Goal: Task Accomplishment & Management: Use online tool/utility

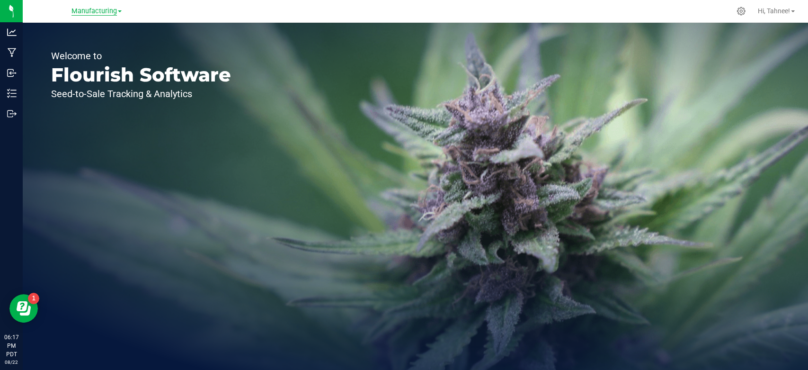
click at [111, 14] on span "Manufacturing" at bounding box center [93, 11] width 45 height 9
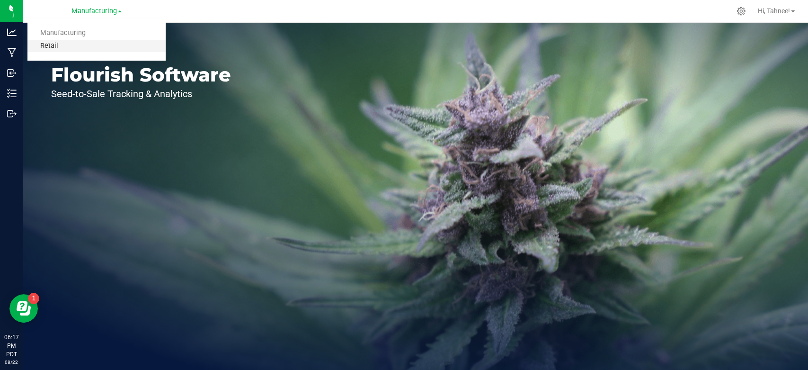
click at [66, 45] on link "Retail" at bounding box center [96, 46] width 138 height 13
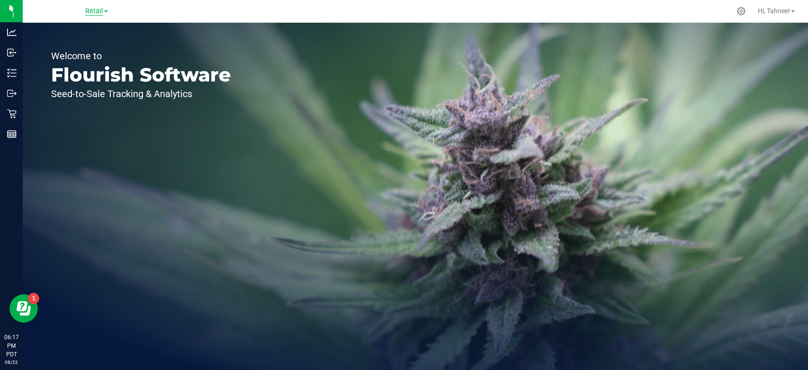
click at [94, 9] on span "Retail" at bounding box center [94, 11] width 18 height 9
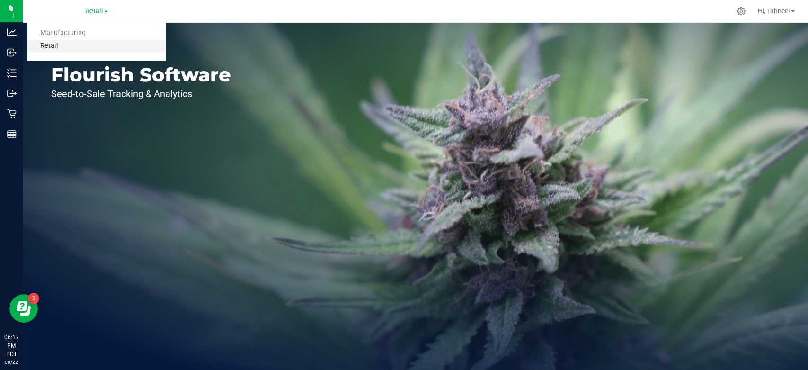
click at [58, 44] on link "Retail" at bounding box center [96, 46] width 138 height 13
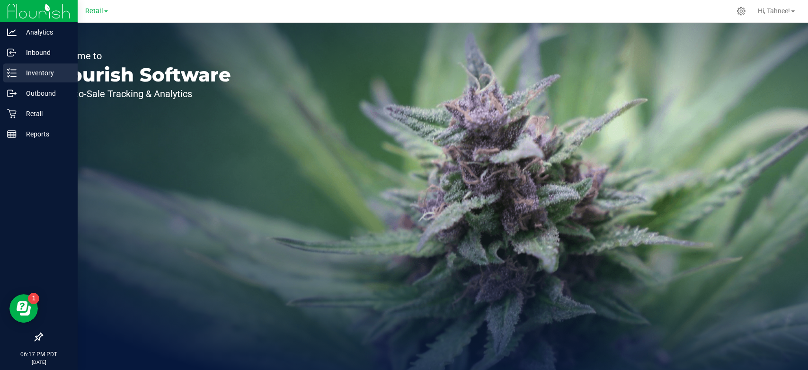
click at [9, 79] on div "Inventory" at bounding box center [40, 72] width 75 height 19
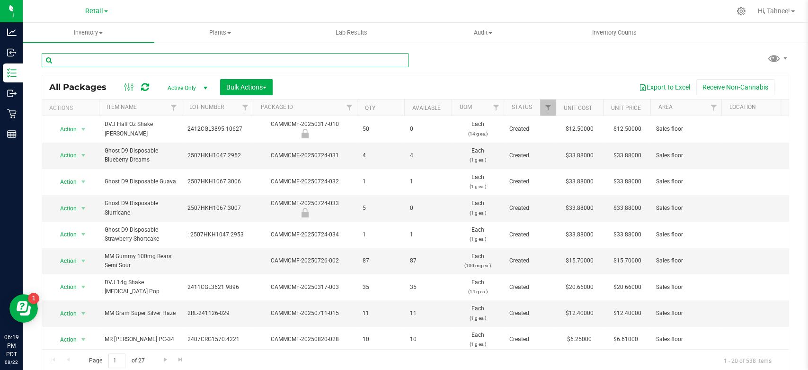
click at [172, 63] on input "text" at bounding box center [225, 60] width 367 height 14
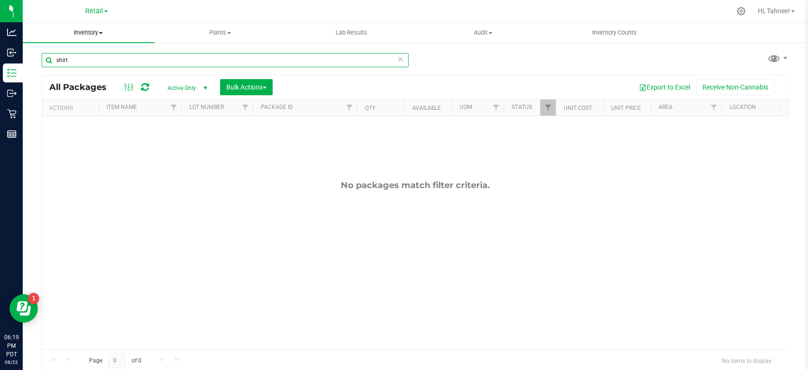
type input "shirt"
click at [71, 33] on span "Inventory" at bounding box center [89, 32] width 132 height 9
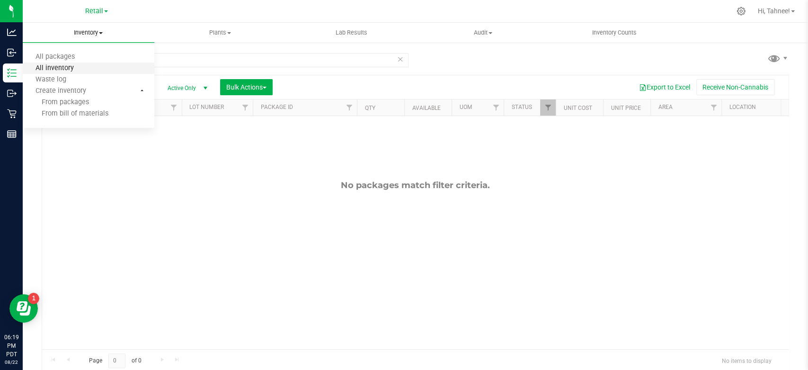
click at [76, 70] on span "All inventory" at bounding box center [55, 68] width 64 height 8
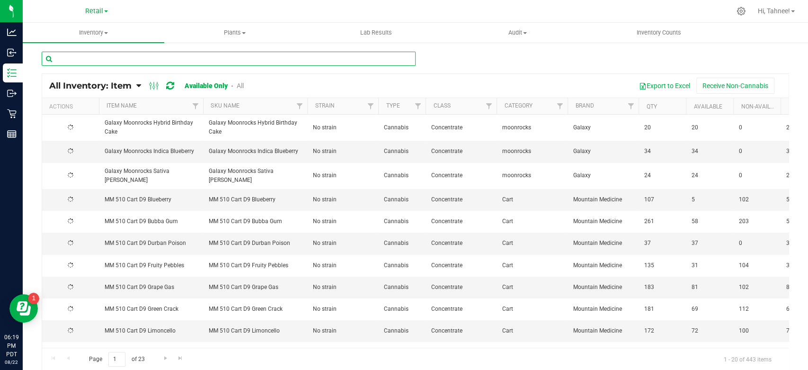
click at [138, 63] on input "text" at bounding box center [229, 59] width 374 height 14
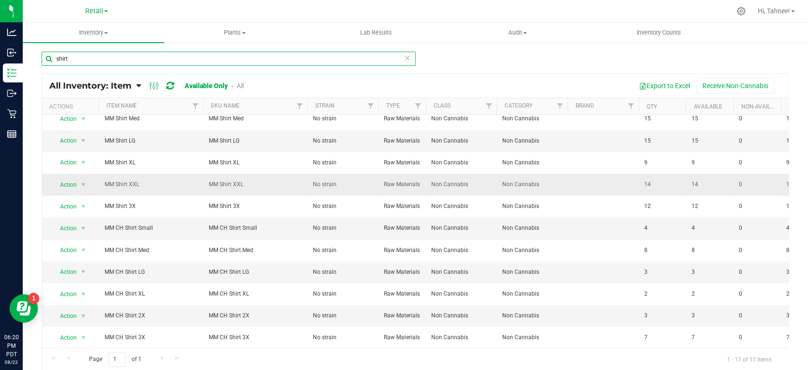
scroll to position [145, 0]
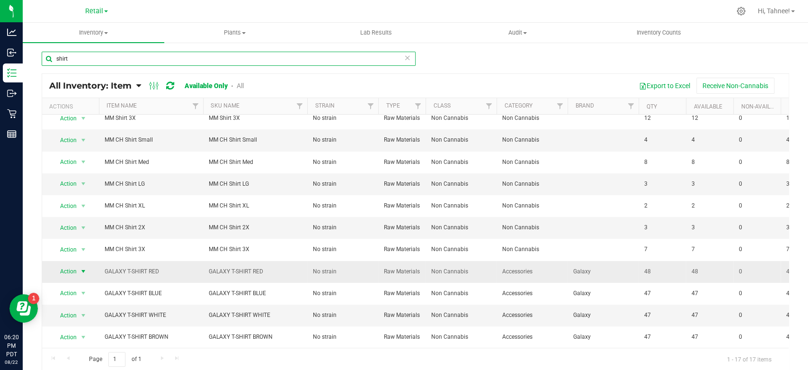
type input "shirt"
click at [87, 265] on span "select" at bounding box center [84, 271] width 12 height 13
click at [78, 276] on li "Adjust qty" at bounding box center [82, 279] width 60 height 14
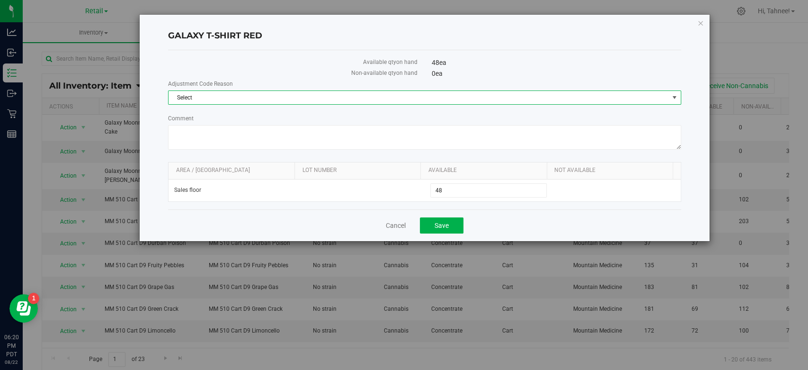
click at [293, 98] on span "Select" at bounding box center [418, 97] width 500 height 13
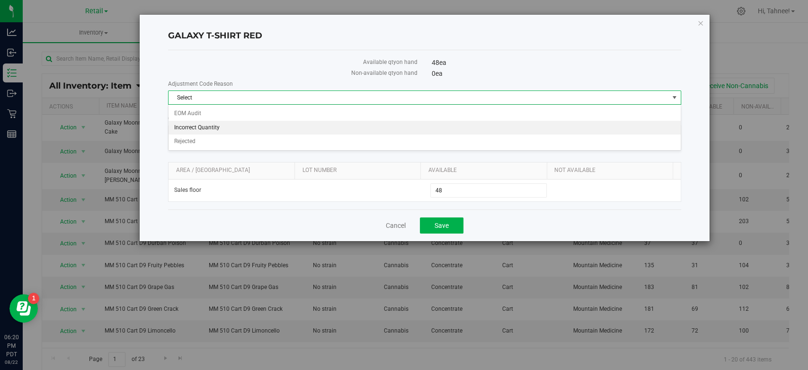
click at [215, 130] on li "Incorrect Quantity" at bounding box center [424, 128] width 512 height 14
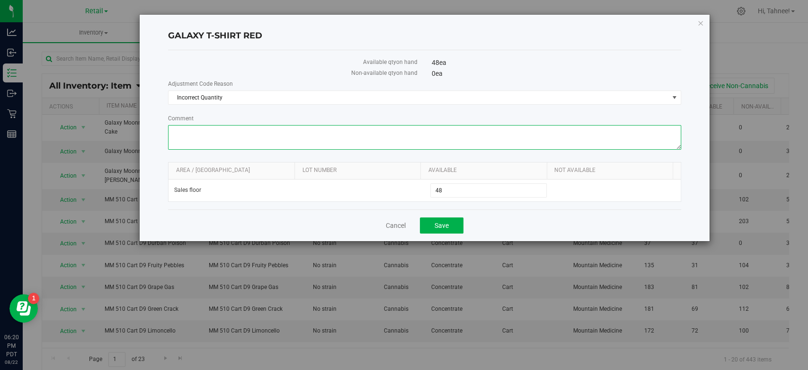
click at [232, 139] on textarea "Comment" at bounding box center [424, 137] width 513 height 25
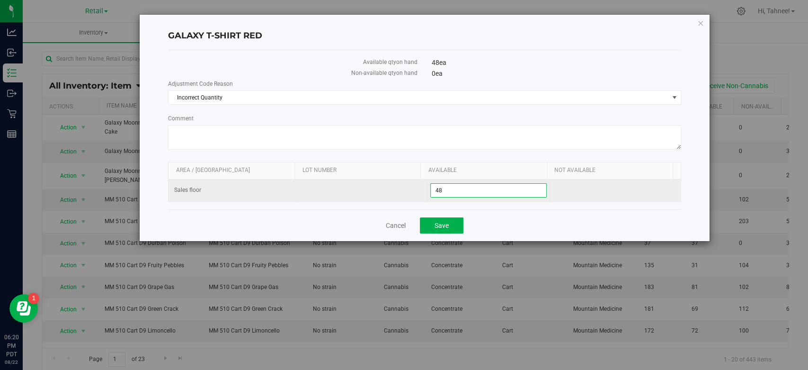
click at [439, 190] on span "48 48" at bounding box center [488, 190] width 116 height 14
type input "41"
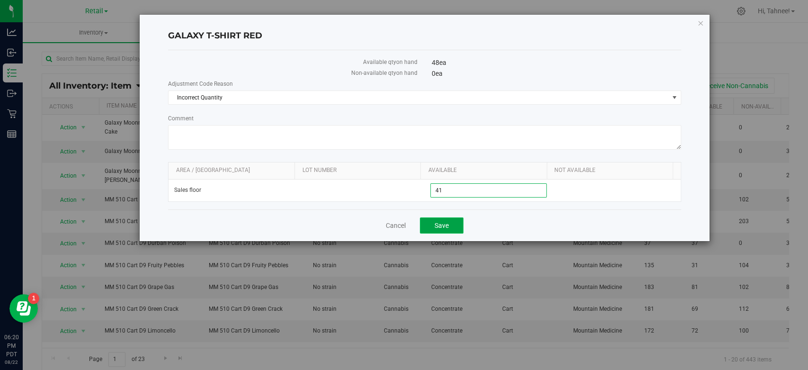
type input "41"
click at [437, 221] on span "Save" at bounding box center [441, 225] width 14 height 8
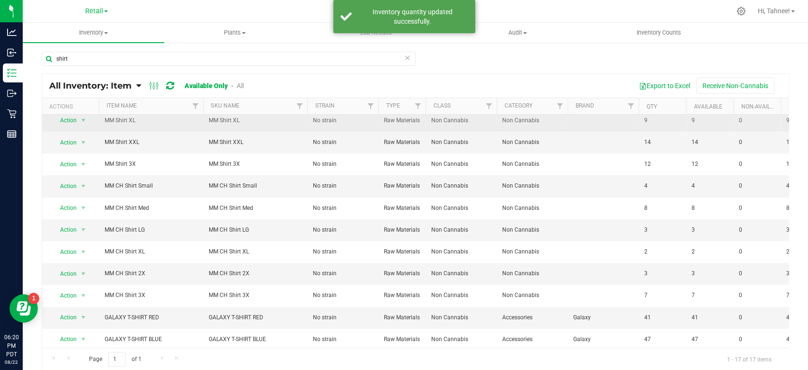
scroll to position [145, 0]
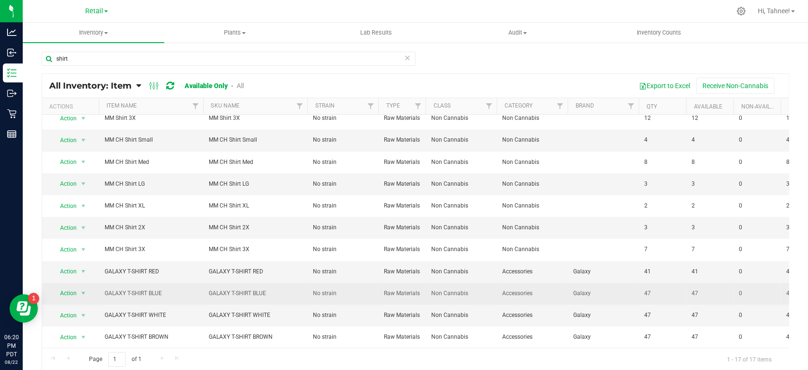
click at [163, 289] on span "GALAXY T-SHIRT BLUE" at bounding box center [151, 293] width 93 height 9
click at [64, 286] on span "Action" at bounding box center [65, 292] width 26 height 13
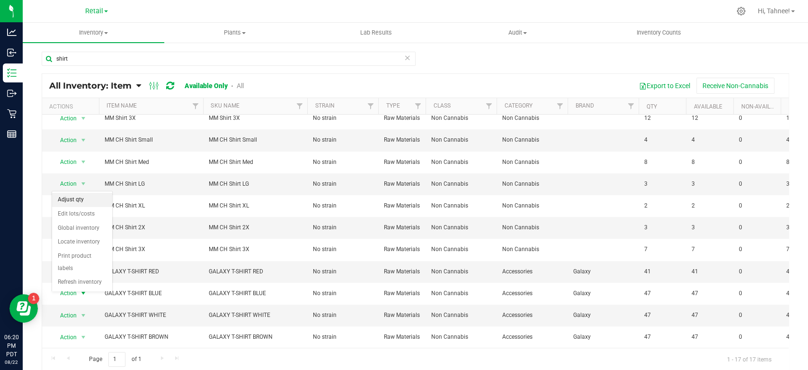
click at [74, 201] on li "Adjust qty" at bounding box center [82, 200] width 60 height 14
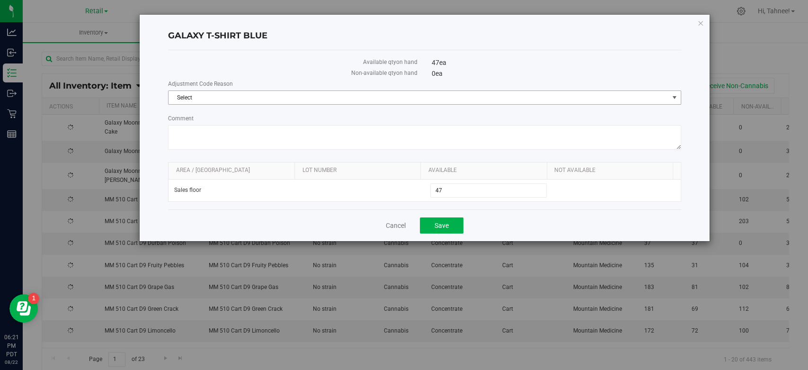
click at [303, 101] on span "Select" at bounding box center [418, 97] width 500 height 13
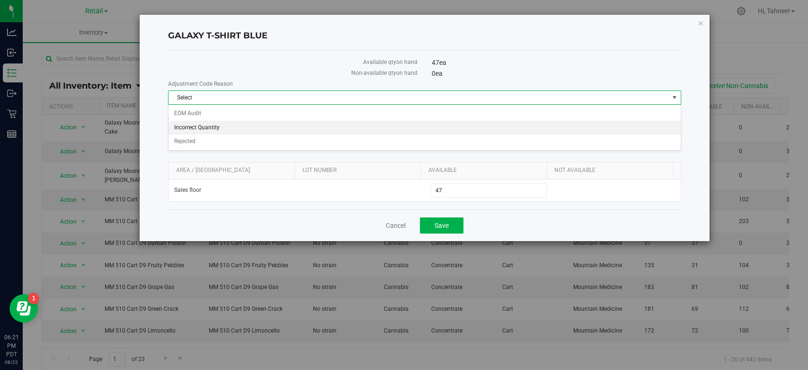
click at [215, 132] on li "Incorrect Quantity" at bounding box center [424, 128] width 512 height 14
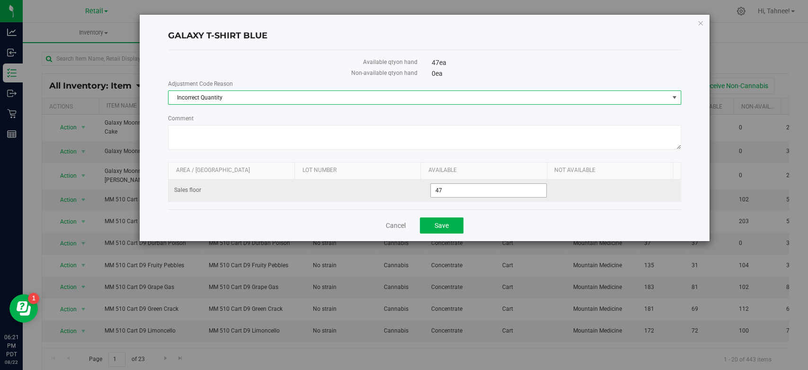
click at [451, 188] on span "47 47" at bounding box center [488, 190] width 116 height 14
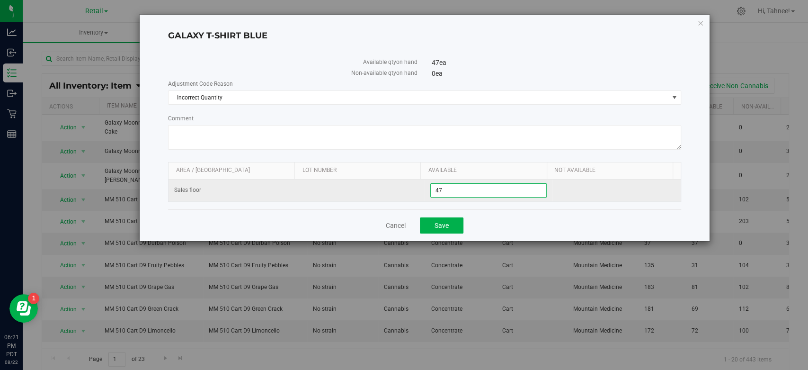
type input "4"
type input "44"
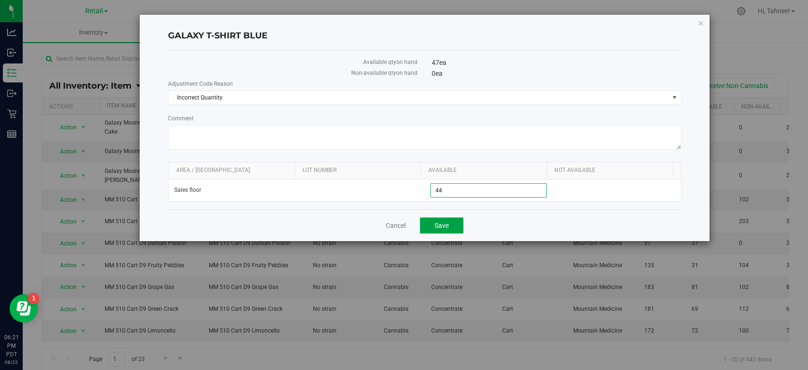
type input "44"
click at [447, 224] on span "Save" at bounding box center [441, 225] width 14 height 8
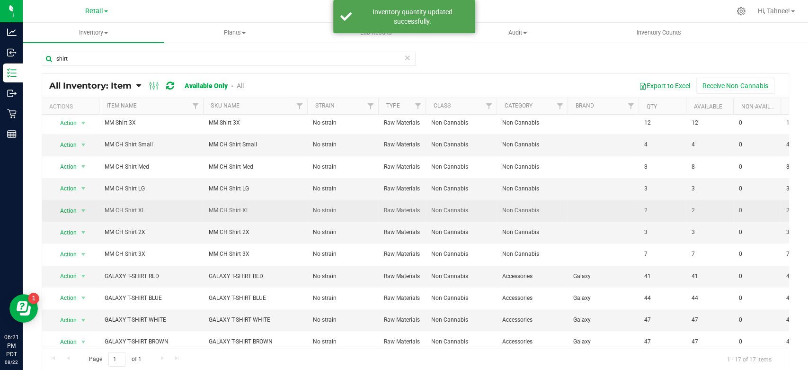
scroll to position [145, 0]
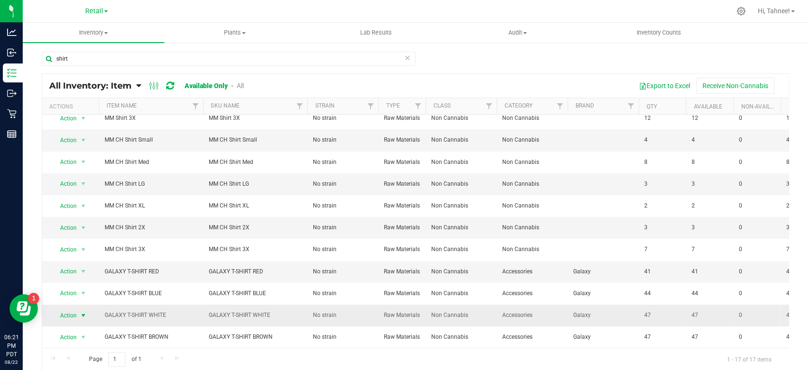
click at [73, 309] on span "Action" at bounding box center [65, 315] width 26 height 13
click at [79, 222] on li "Adjust qty" at bounding box center [82, 221] width 60 height 14
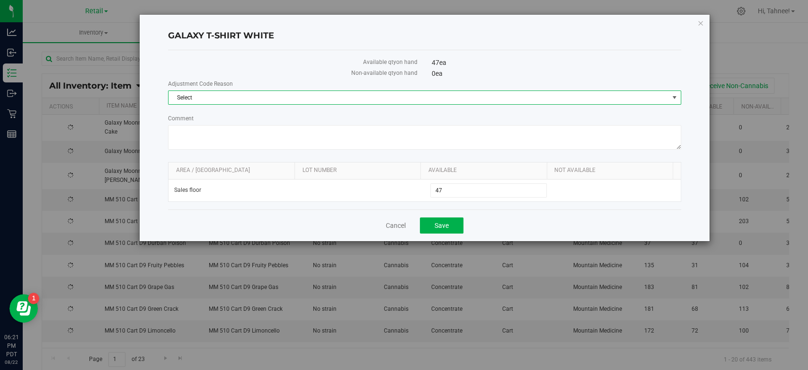
click at [238, 97] on span "Select" at bounding box center [418, 97] width 500 height 13
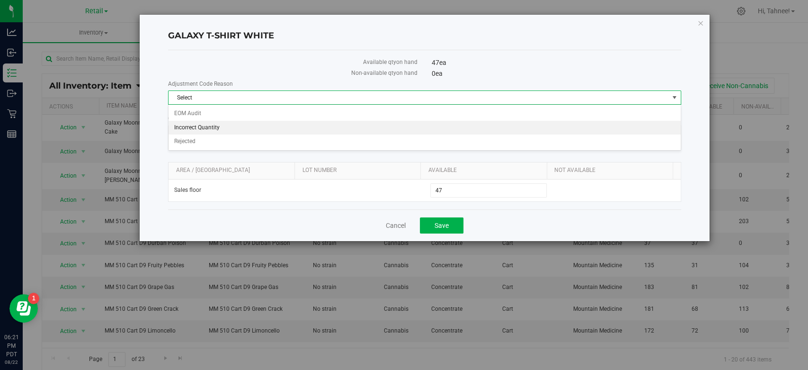
click at [215, 127] on li "Incorrect Quantity" at bounding box center [424, 128] width 512 height 14
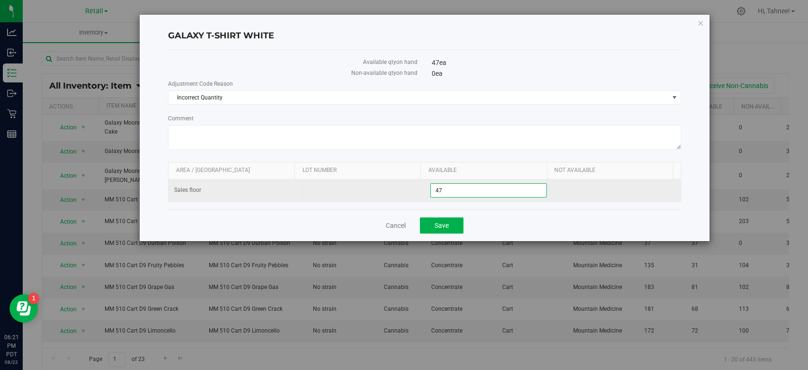
click at [443, 189] on span "47 47" at bounding box center [488, 190] width 116 height 14
type input "4"
type input "43"
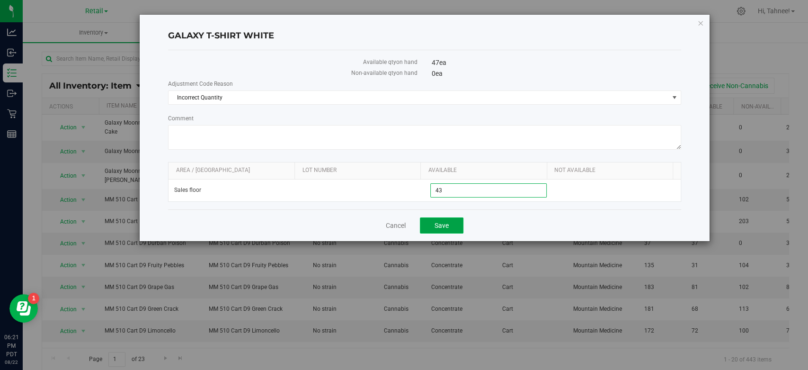
type input "43"
click at [443, 226] on span "Save" at bounding box center [441, 225] width 14 height 8
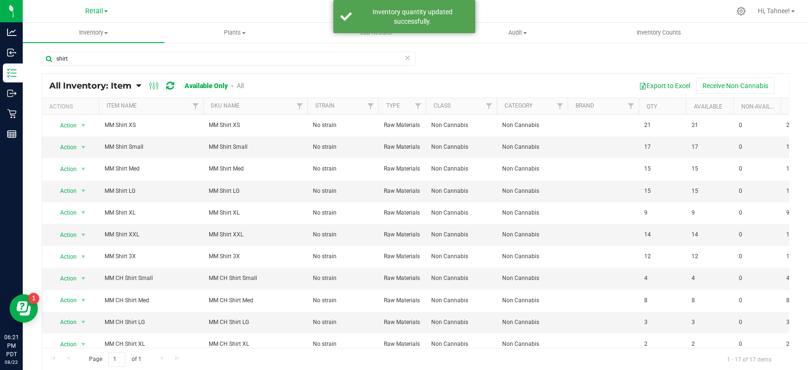
scroll to position [145, 0]
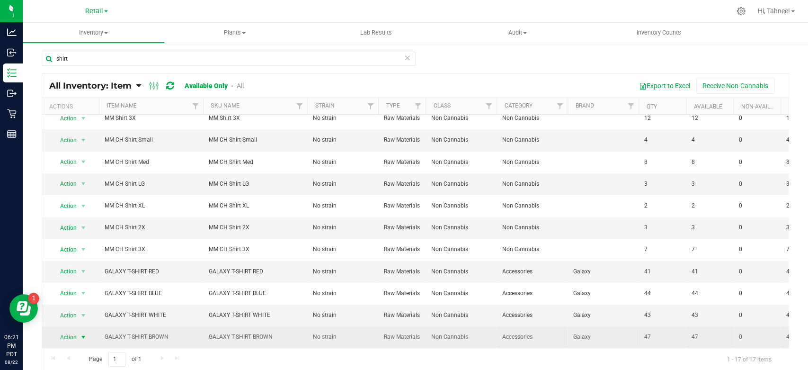
click at [81, 333] on span "select" at bounding box center [84, 337] width 8 height 8
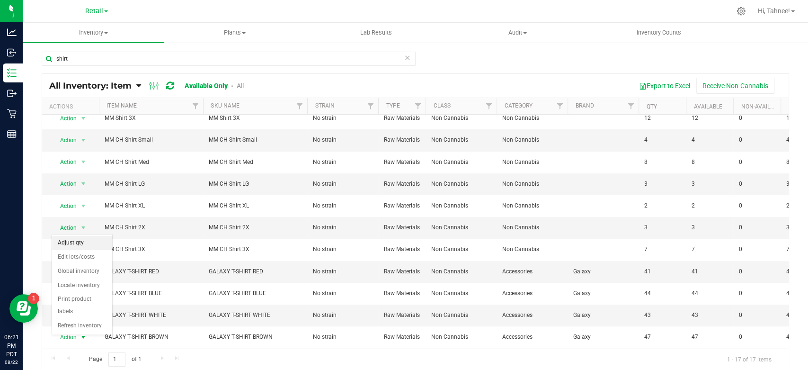
click at [80, 243] on li "Adjust qty" at bounding box center [82, 243] width 60 height 14
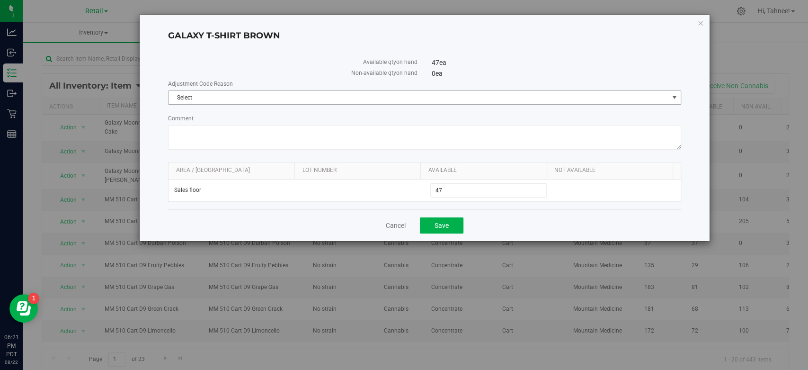
click at [280, 99] on span "Select" at bounding box center [418, 97] width 500 height 13
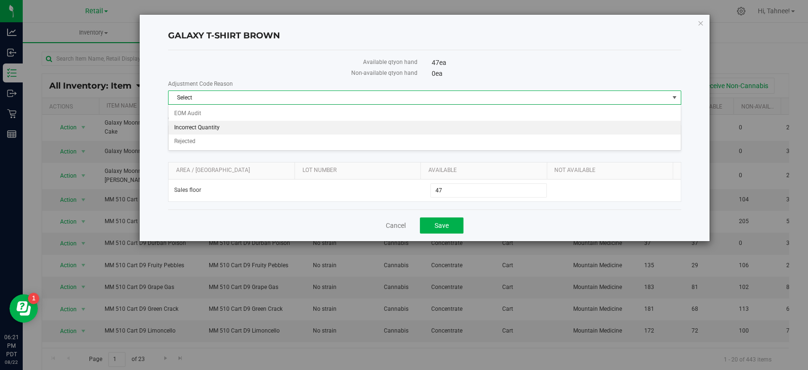
click at [227, 126] on li "Incorrect Quantity" at bounding box center [424, 128] width 512 height 14
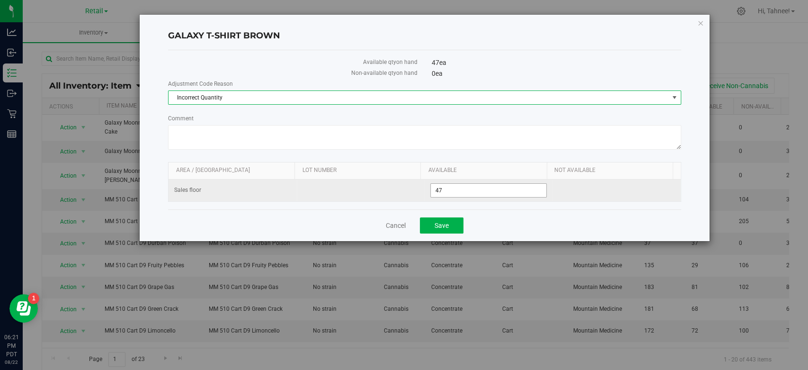
click at [447, 190] on span "47 47" at bounding box center [488, 190] width 116 height 14
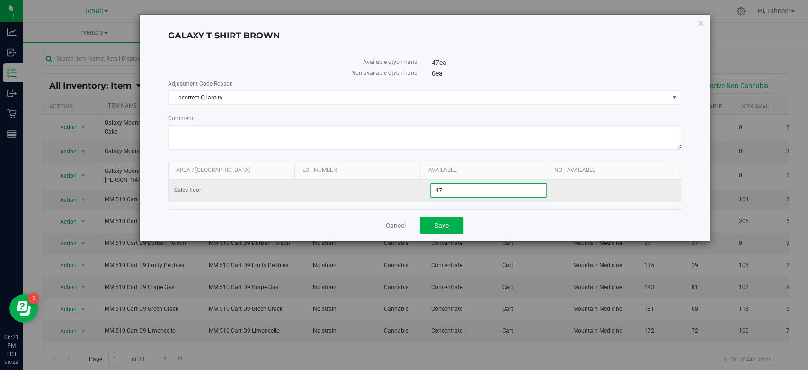
type input "4"
type input "38"
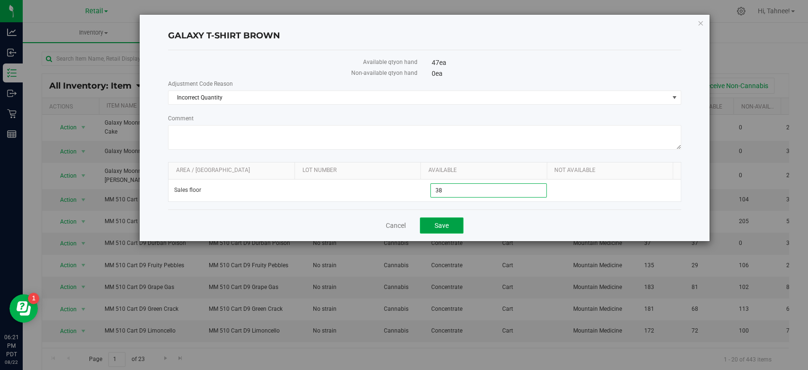
type input "38"
click at [434, 222] on button "Save" at bounding box center [442, 225] width 44 height 16
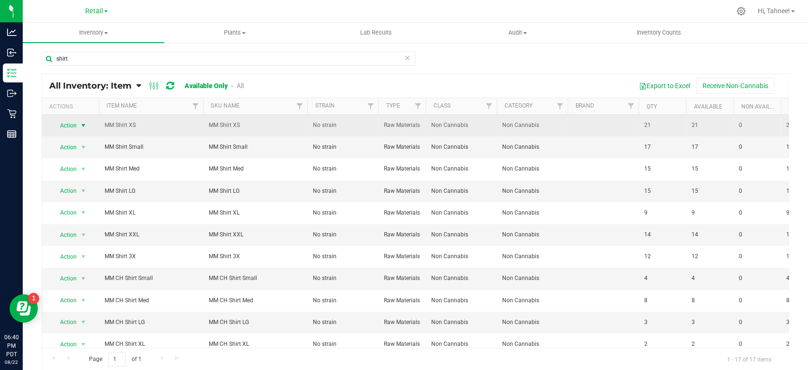
click at [71, 127] on span "Action" at bounding box center [65, 125] width 26 height 13
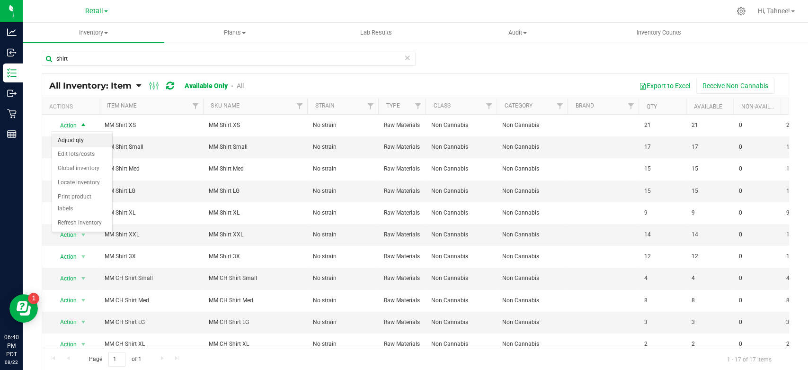
click at [71, 137] on li "Adjust qty" at bounding box center [82, 140] width 60 height 14
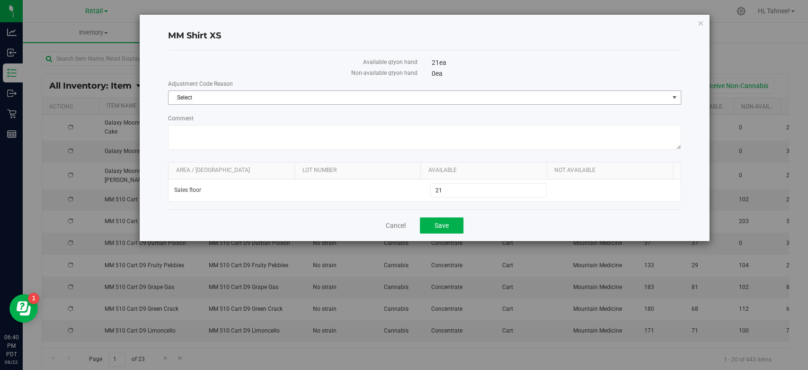
click at [266, 101] on span "Select" at bounding box center [418, 97] width 500 height 13
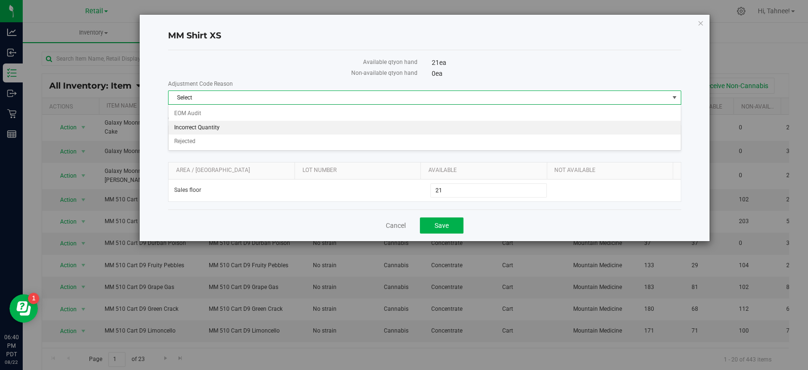
click at [216, 129] on li "Incorrect Quantity" at bounding box center [424, 128] width 512 height 14
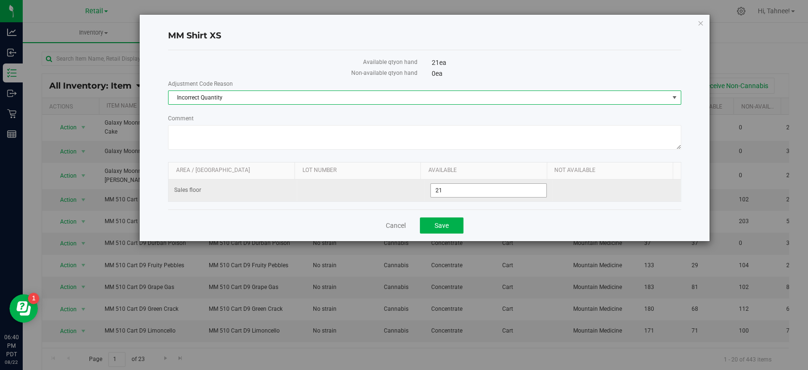
click at [463, 194] on span "21 21" at bounding box center [488, 190] width 116 height 14
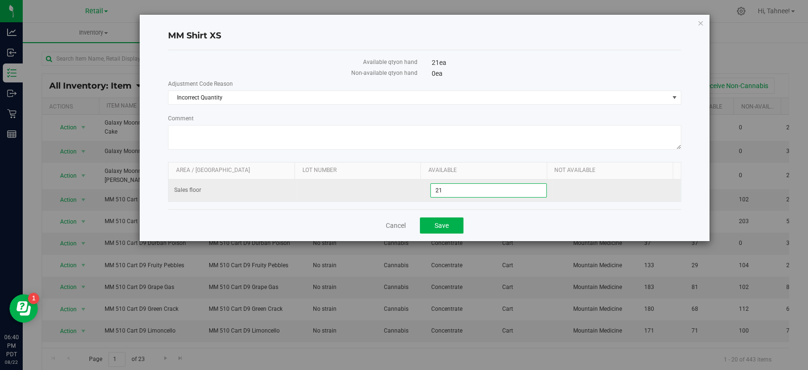
type input "2"
type input "13"
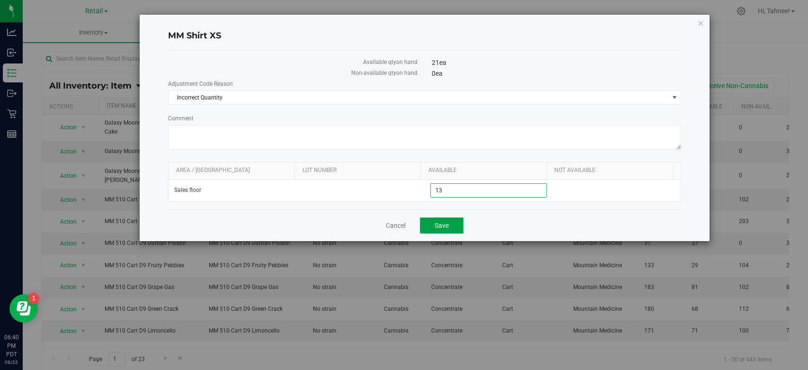
type input "13"
click at [440, 219] on button "Save" at bounding box center [442, 225] width 44 height 16
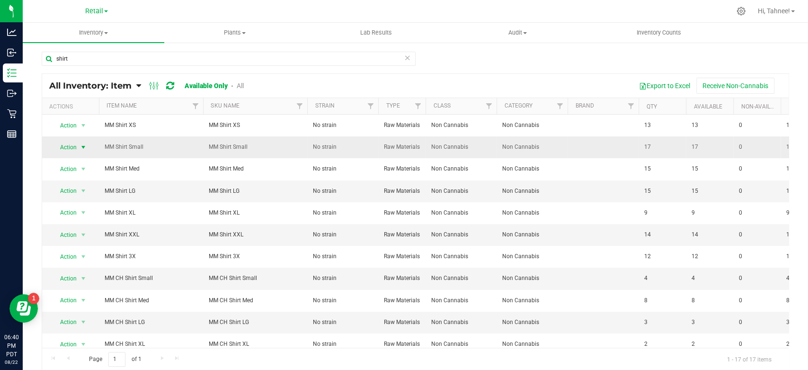
click at [75, 147] on span "Action" at bounding box center [65, 147] width 26 height 13
click at [76, 164] on li "Adjust qty" at bounding box center [82, 163] width 60 height 14
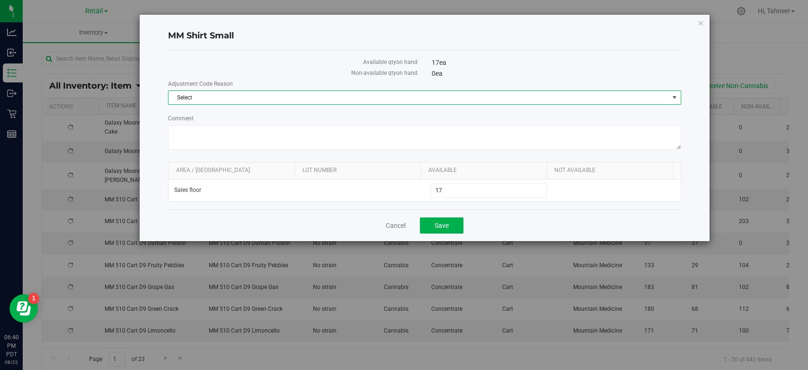
click at [250, 98] on span "Select" at bounding box center [418, 97] width 500 height 13
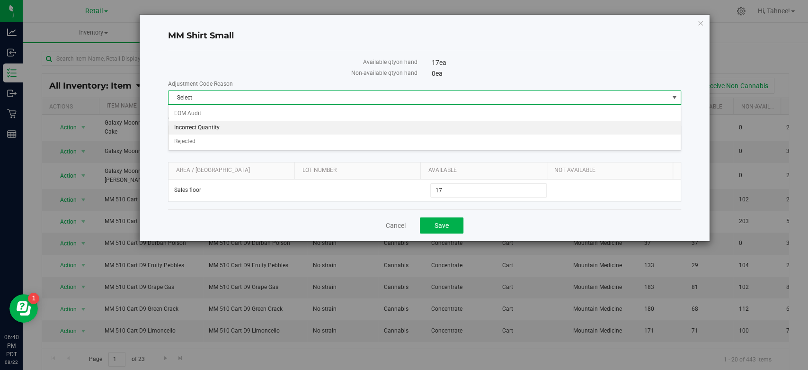
click at [237, 129] on li "Incorrect Quantity" at bounding box center [424, 128] width 512 height 14
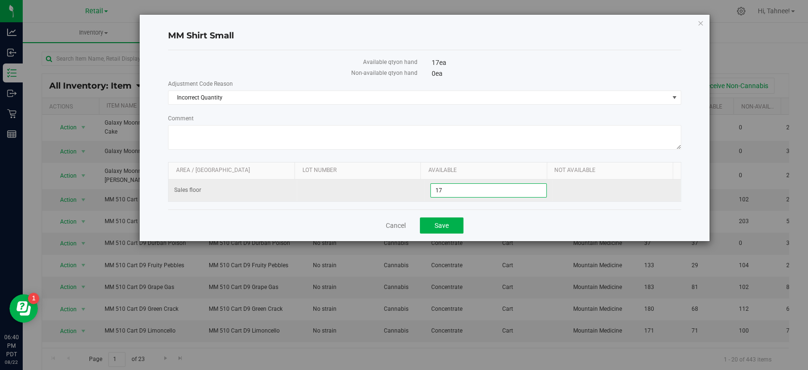
click at [453, 191] on span "17 17" at bounding box center [488, 190] width 116 height 14
type input "1"
type input "5"
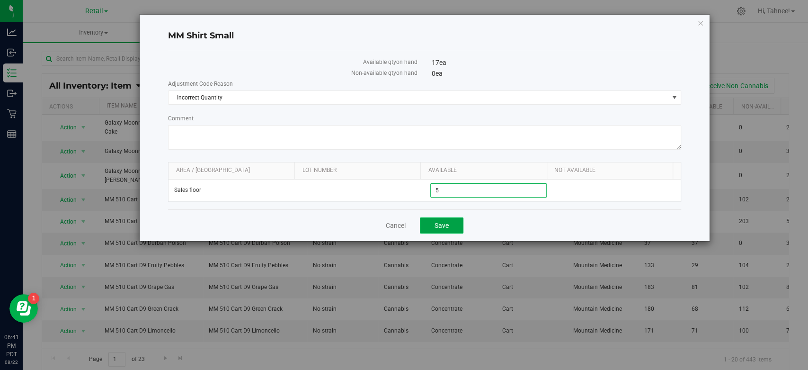
type input "5"
click at [451, 224] on button "Save" at bounding box center [442, 225] width 44 height 16
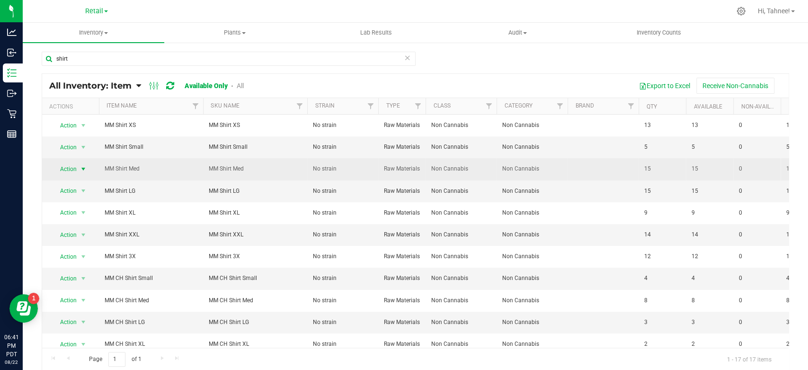
click at [77, 169] on span "Action" at bounding box center [65, 168] width 26 height 13
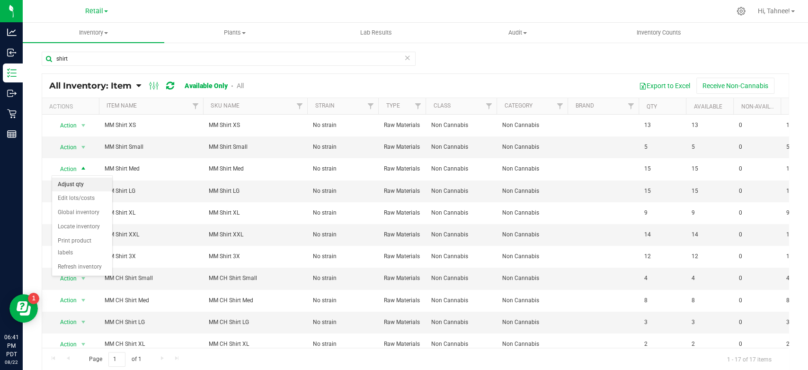
click at [78, 181] on li "Adjust qty" at bounding box center [82, 184] width 60 height 14
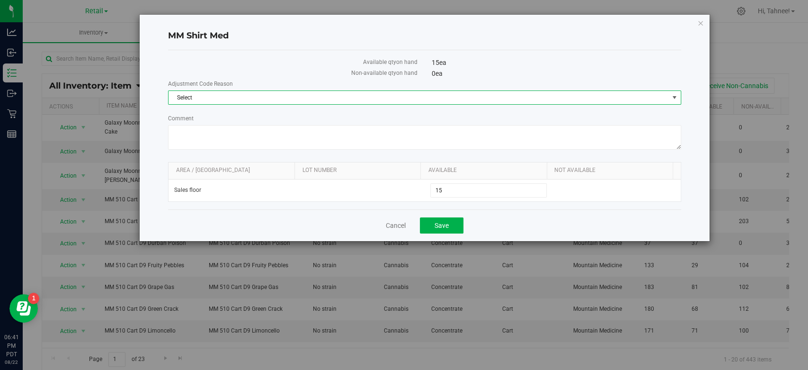
click at [199, 100] on span "Select" at bounding box center [418, 97] width 500 height 13
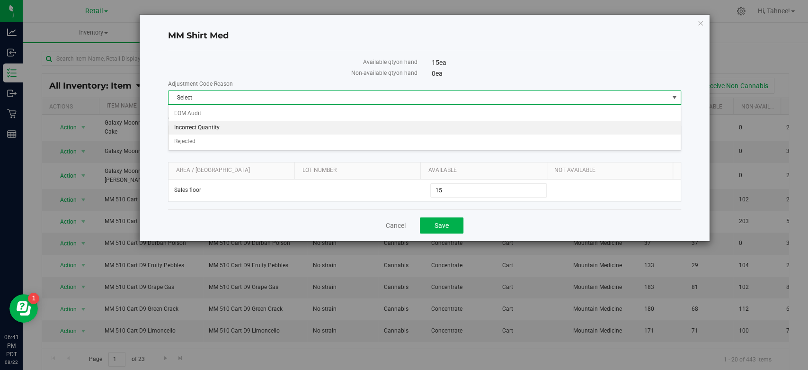
click at [195, 127] on li "Incorrect Quantity" at bounding box center [424, 128] width 512 height 14
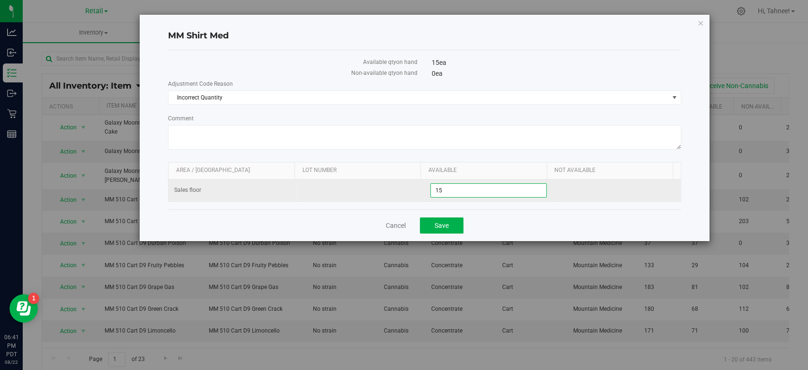
click at [460, 195] on span "15 15" at bounding box center [488, 190] width 116 height 14
type input "1"
type input "7"
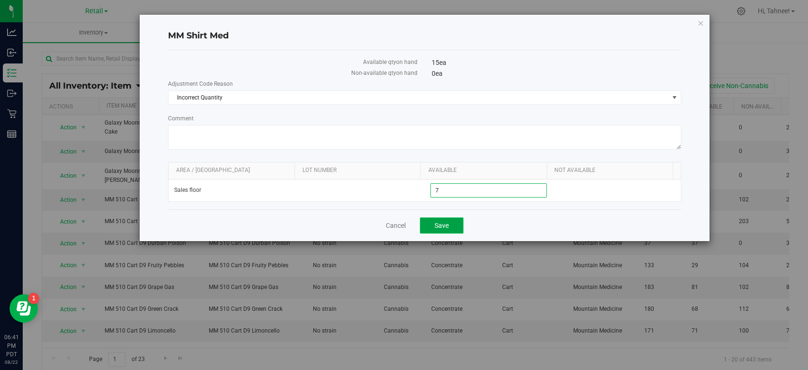
type input "7"
click at [438, 225] on span "Save" at bounding box center [441, 225] width 14 height 8
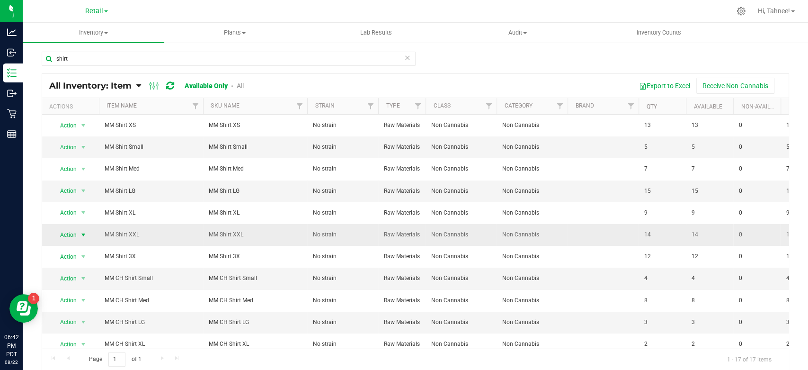
click at [63, 233] on span "Action" at bounding box center [65, 234] width 26 height 13
click at [75, 250] on li "Adjust qty" at bounding box center [82, 250] width 60 height 14
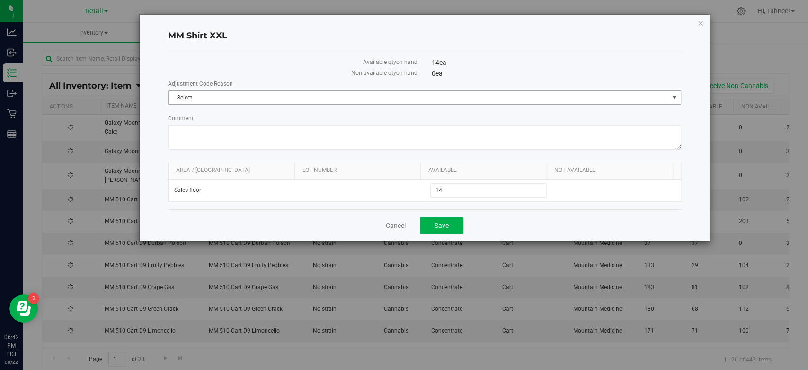
click at [312, 101] on span "Select" at bounding box center [418, 97] width 500 height 13
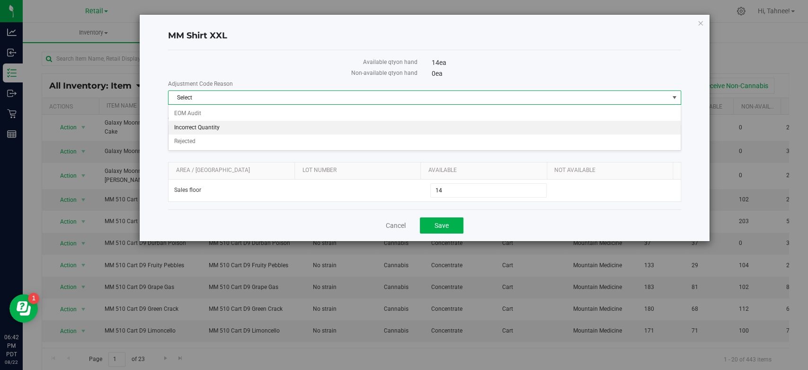
click at [265, 123] on li "Incorrect Quantity" at bounding box center [424, 128] width 512 height 14
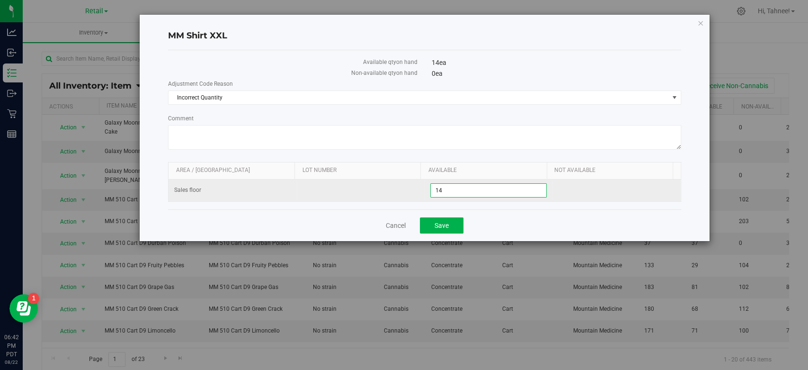
click at [439, 190] on span "14 14" at bounding box center [488, 190] width 116 height 14
type input "12"
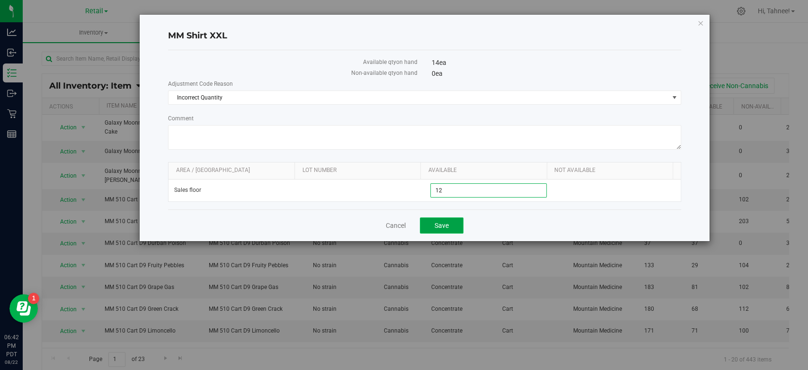
type input "12"
click at [443, 224] on span "Save" at bounding box center [441, 225] width 14 height 8
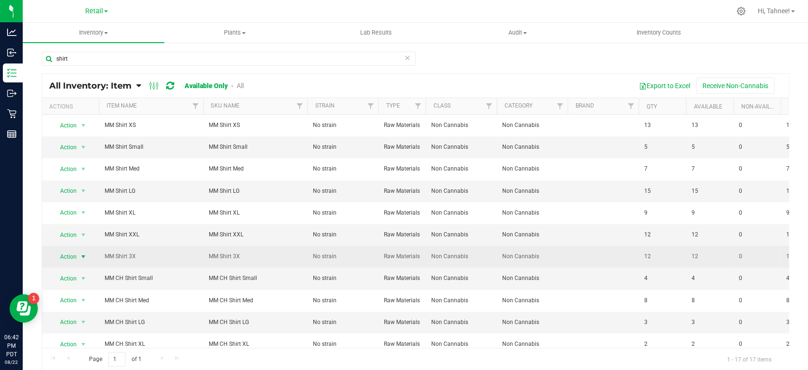
click at [67, 256] on span "Action" at bounding box center [65, 256] width 26 height 13
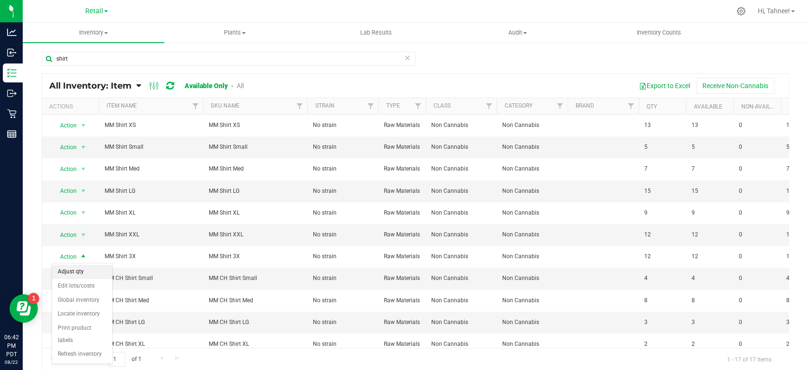
click at [72, 267] on li "Adjust qty" at bounding box center [82, 272] width 60 height 14
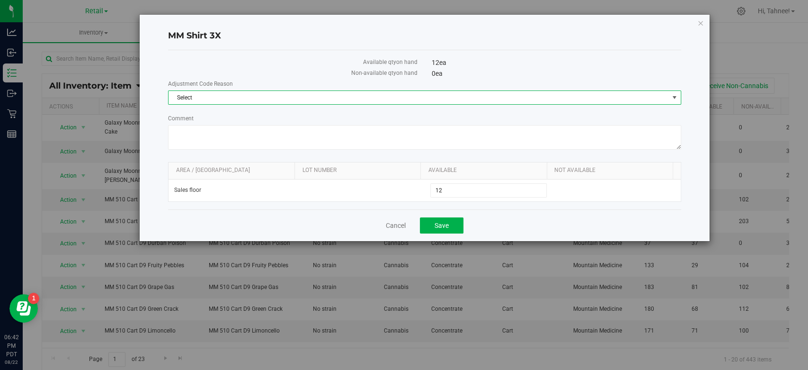
click at [269, 94] on span "Select" at bounding box center [418, 97] width 500 height 13
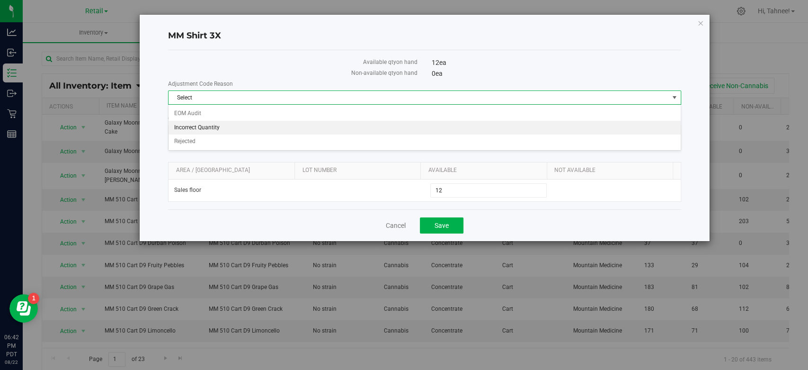
click at [230, 127] on li "Incorrect Quantity" at bounding box center [424, 128] width 512 height 14
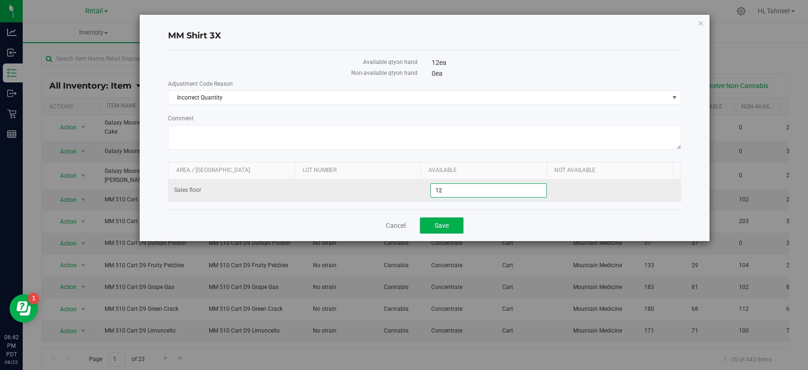
click at [446, 193] on span "12 12" at bounding box center [488, 190] width 116 height 14
type input "11"
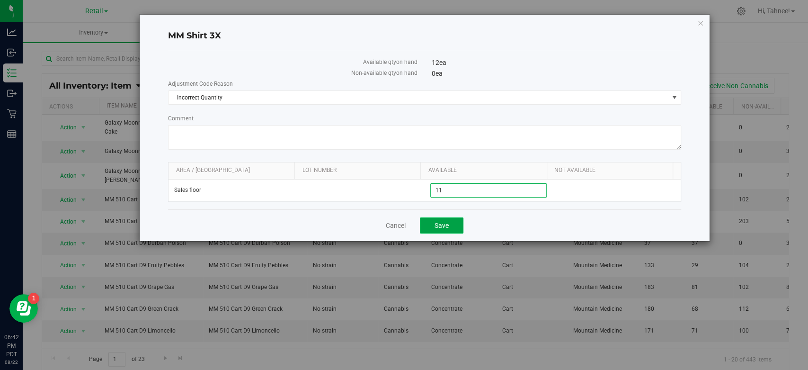
type input "11"
click at [447, 223] on span "Save" at bounding box center [441, 225] width 14 height 8
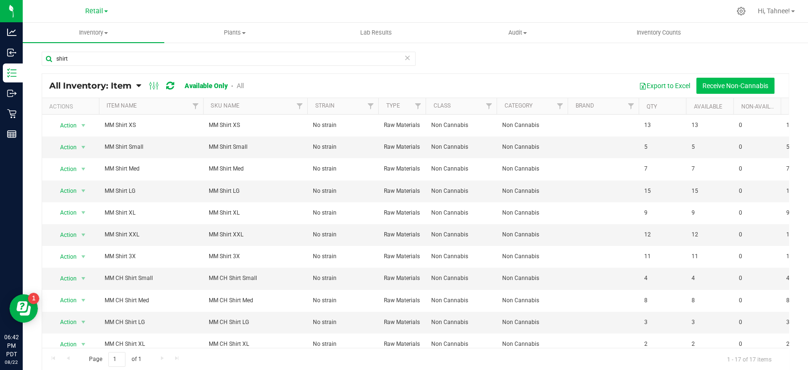
click at [723, 86] on button "Receive Non-Cannabis" at bounding box center [735, 86] width 78 height 16
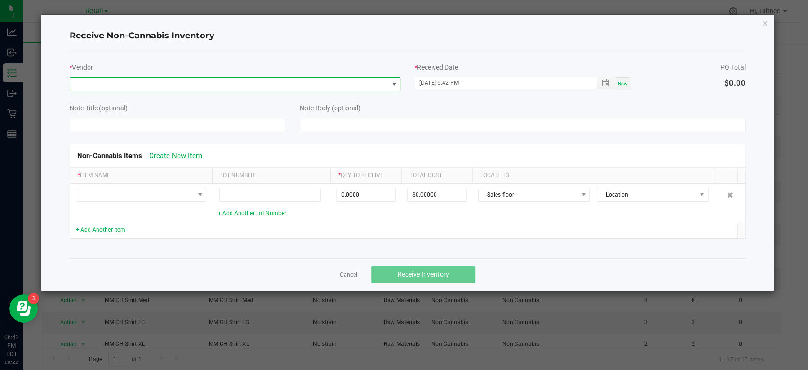
click at [163, 86] on span at bounding box center [229, 84] width 318 height 13
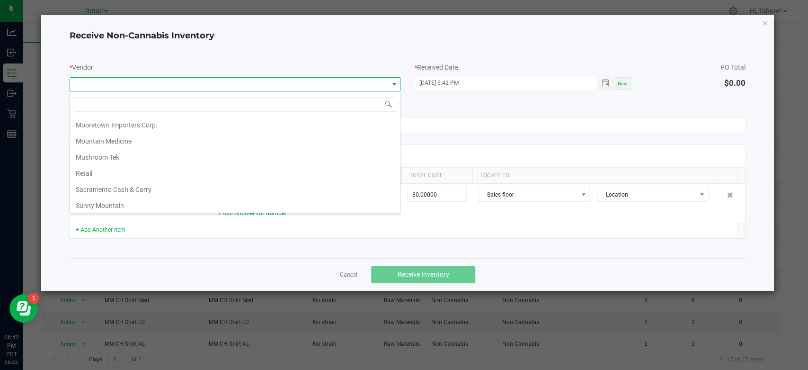
scroll to position [193, 0]
click at [128, 140] on li "Mountain Medicine" at bounding box center [235, 141] width 330 height 16
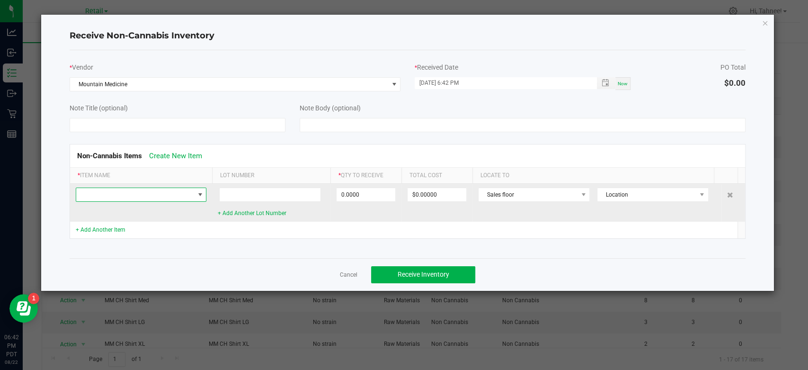
click at [178, 192] on span at bounding box center [135, 194] width 118 height 13
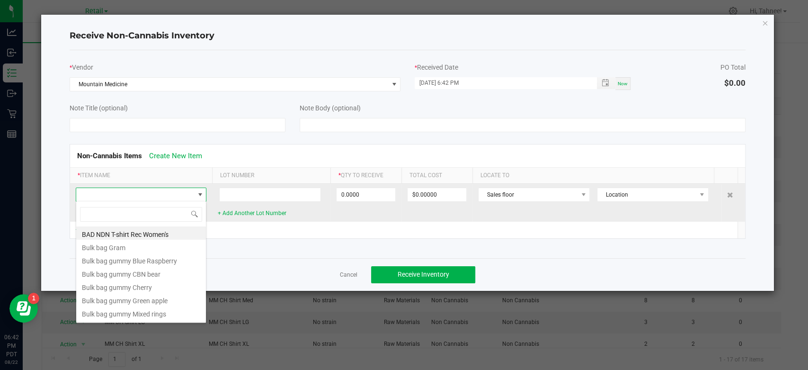
scroll to position [14, 130]
type input "shirt"
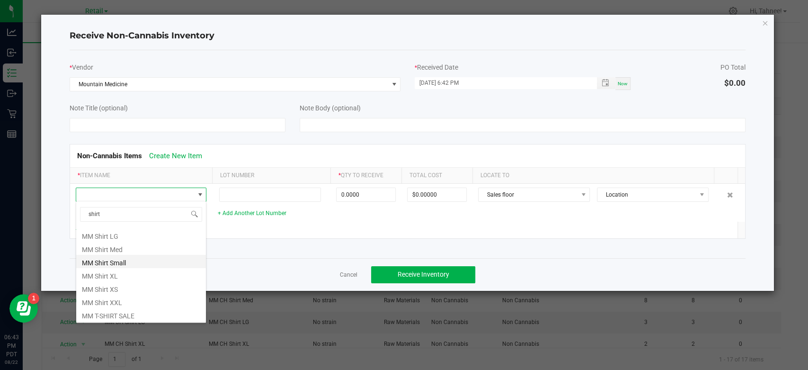
scroll to position [117, 0]
click at [106, 291] on li "MM Shirt LG" at bounding box center [141, 287] width 130 height 13
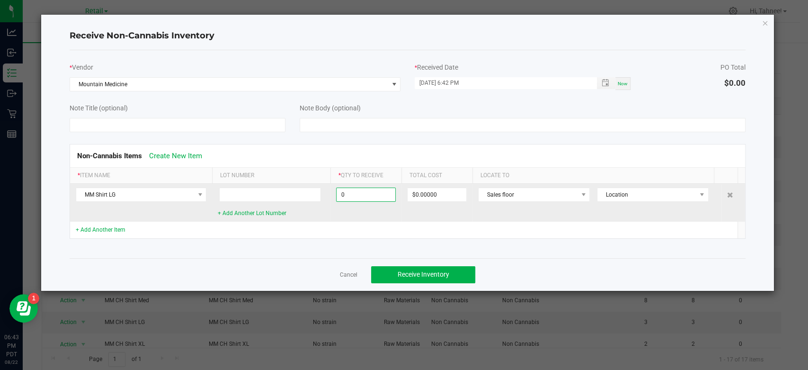
click at [375, 196] on input "0" at bounding box center [365, 194] width 59 height 13
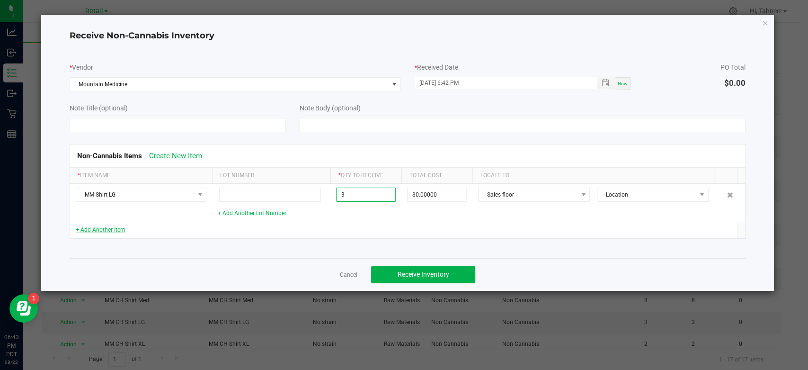
type input "3 ea"
type input "$37.53000"
click at [110, 232] on link "+ Add Another Item" at bounding box center [101, 229] width 50 height 7
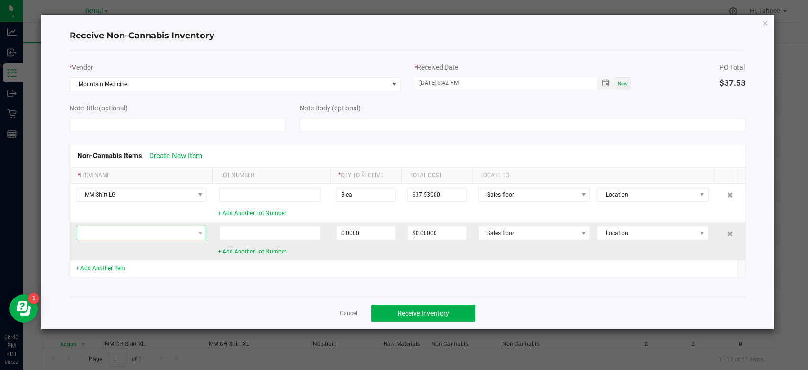
click at [115, 231] on span at bounding box center [135, 232] width 118 height 13
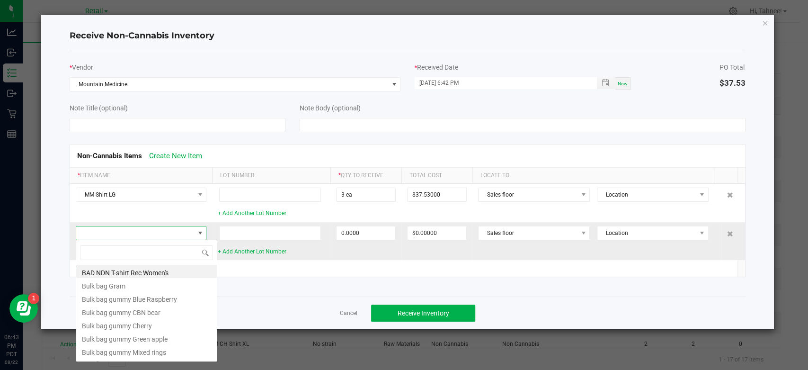
scroll to position [14, 130]
type input "shirt"
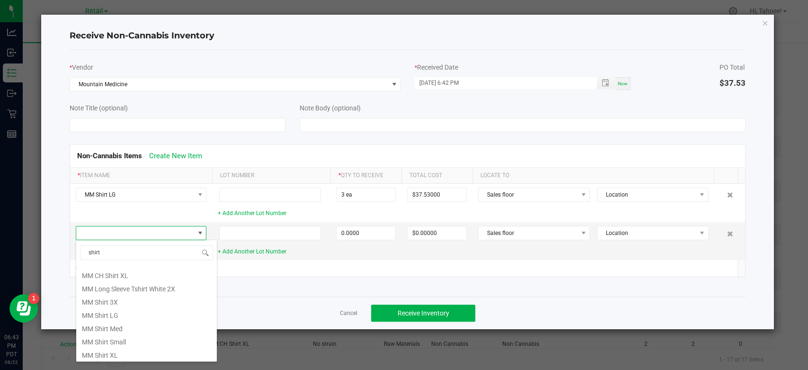
scroll to position [105, 0]
click at [137, 300] on li "MM CH Shirt XL" at bounding box center [146, 298] width 141 height 13
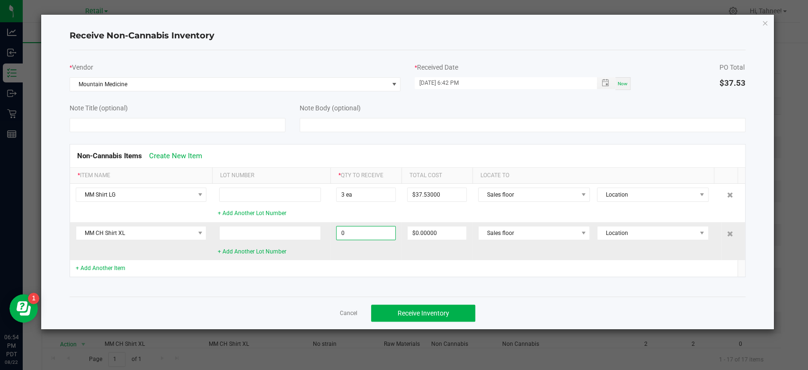
click at [363, 237] on input "0" at bounding box center [365, 232] width 59 height 13
type input "8 ea"
type input "$253.60000"
click at [104, 266] on link "+ Add Another Item" at bounding box center [101, 268] width 50 height 7
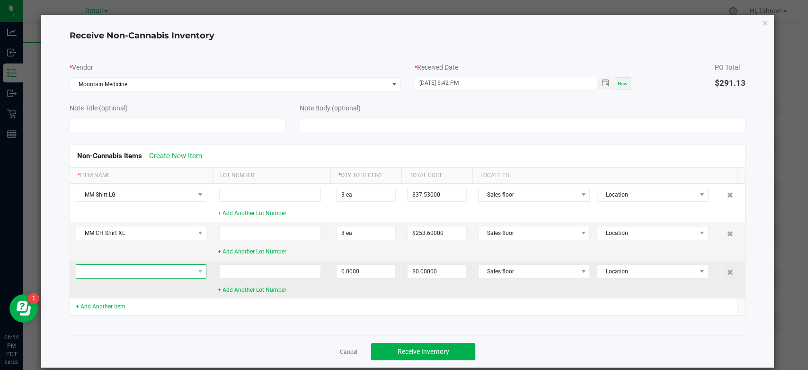
click at [114, 273] on span at bounding box center [135, 271] width 118 height 13
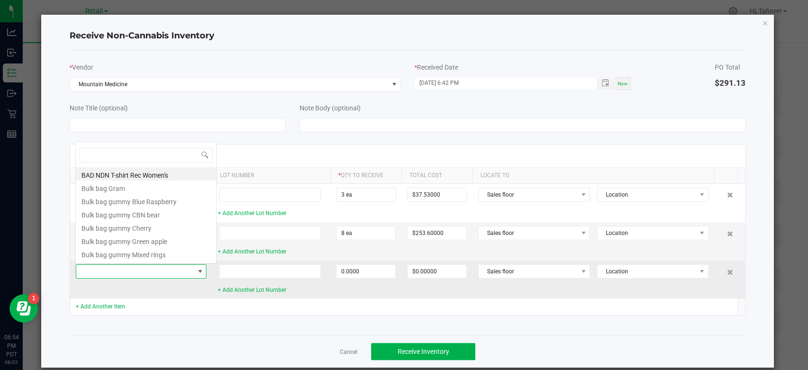
scroll to position [14, 130]
type input "shirt"
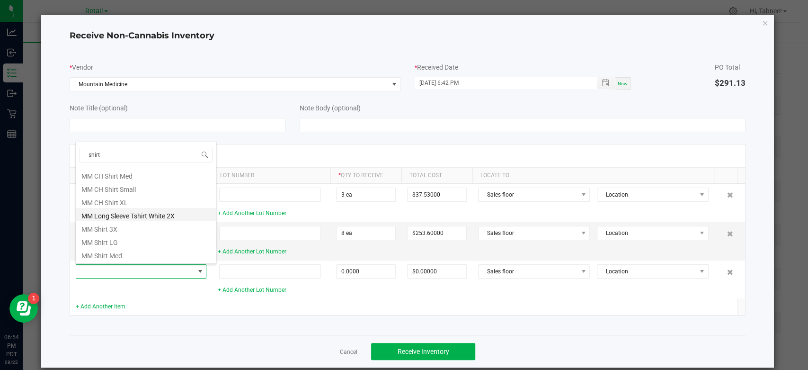
scroll to position [53, 0]
click at [111, 215] on li "MM CH Shirt LG" at bounding box center [146, 213] width 141 height 13
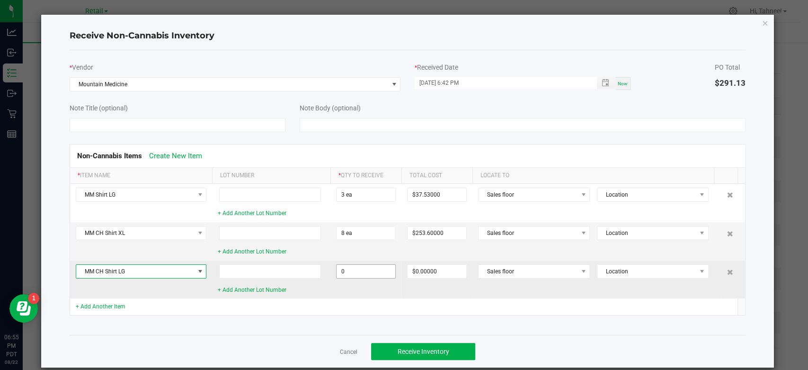
click at [342, 270] on input "0" at bounding box center [365, 271] width 59 height 13
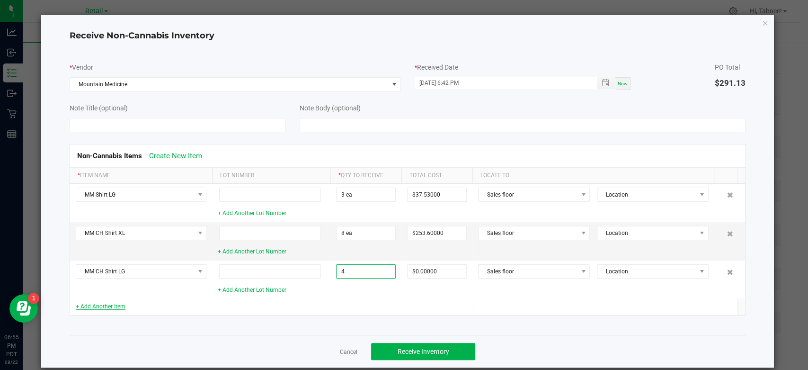
type input "4 ea"
type input "$126.80000"
click at [115, 308] on link "+ Add Another Item" at bounding box center [101, 306] width 50 height 7
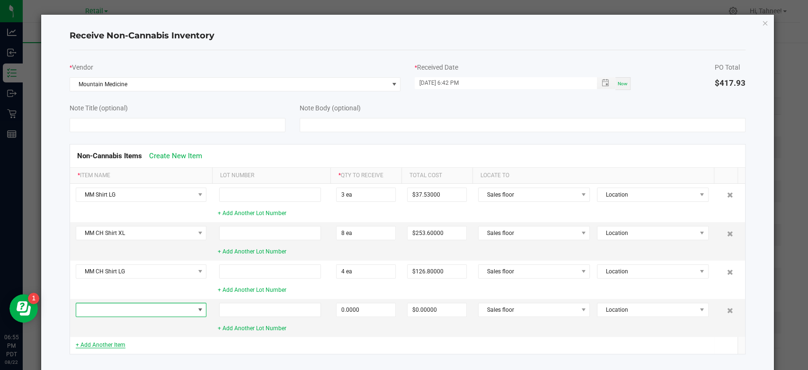
click at [115, 308] on span at bounding box center [135, 309] width 118 height 13
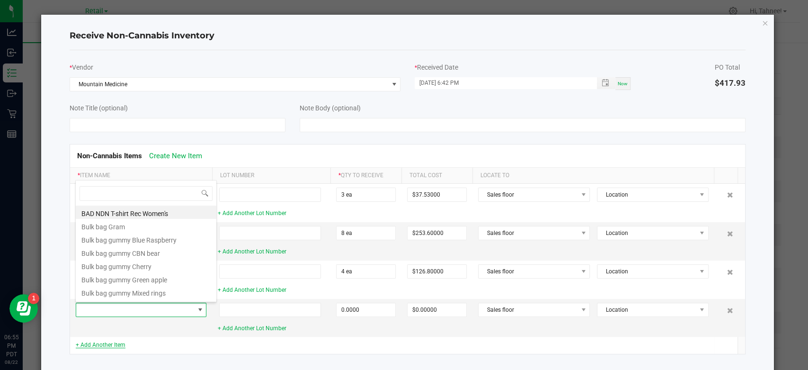
scroll to position [14, 130]
type input "shirt"
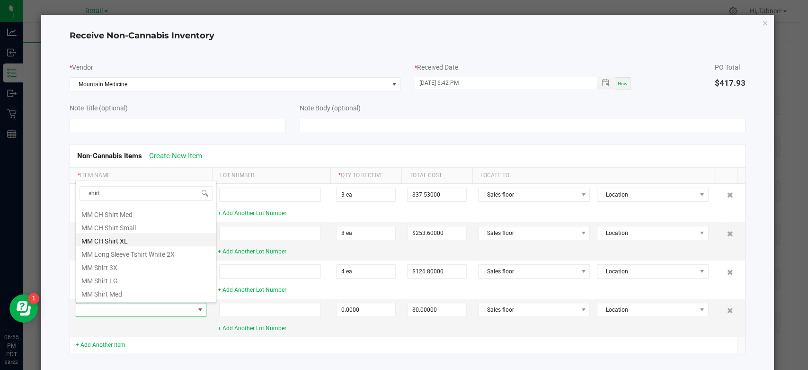
click at [122, 241] on li "MM CH Shirt XL" at bounding box center [146, 239] width 141 height 13
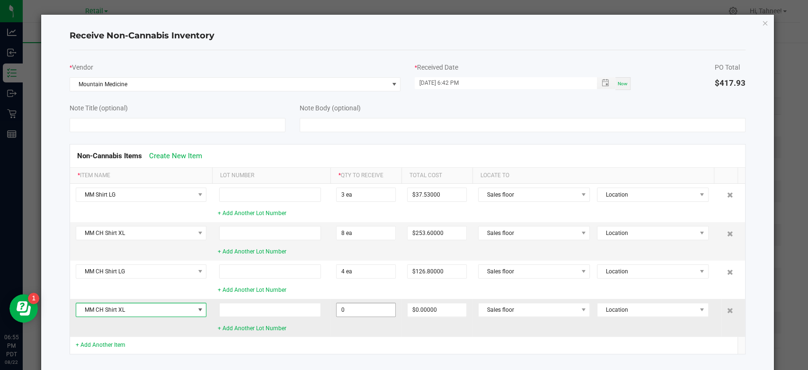
click at [364, 315] on input "0" at bounding box center [365, 309] width 59 height 13
type input "5 ea"
type input "$158.50000"
click at [345, 336] on td at bounding box center [365, 344] width 71 height 17
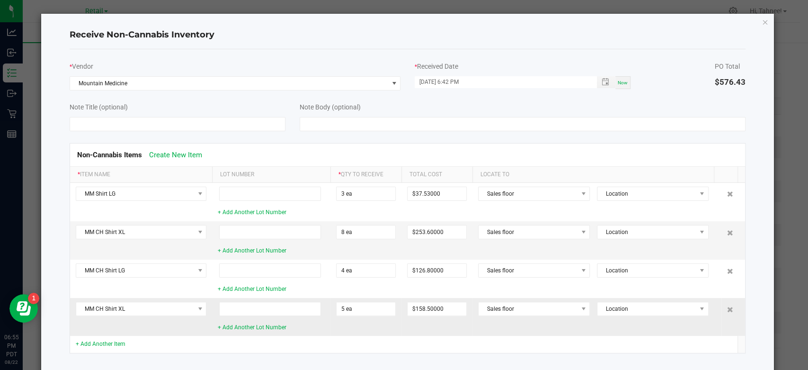
scroll to position [0, 0]
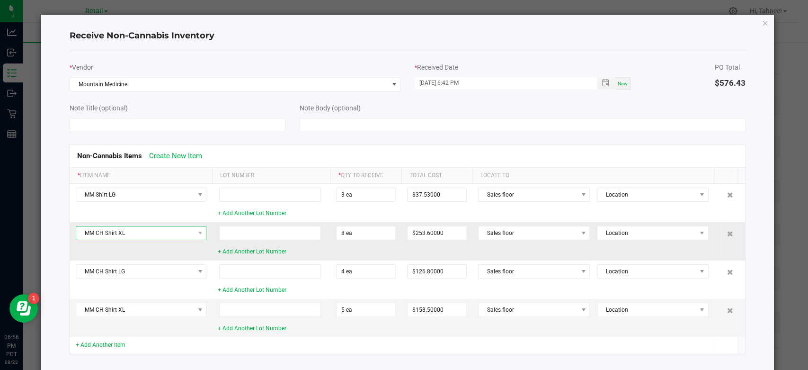
click at [160, 233] on span "MM CH Shirt XL" at bounding box center [135, 232] width 118 height 13
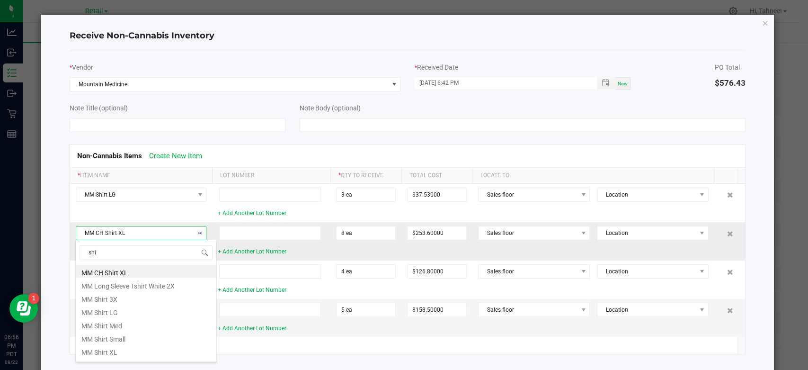
scroll to position [133, 0]
type input "shirt"
click at [108, 317] on li "MM Shirt XL" at bounding box center [146, 312] width 141 height 13
type input "$100.08000"
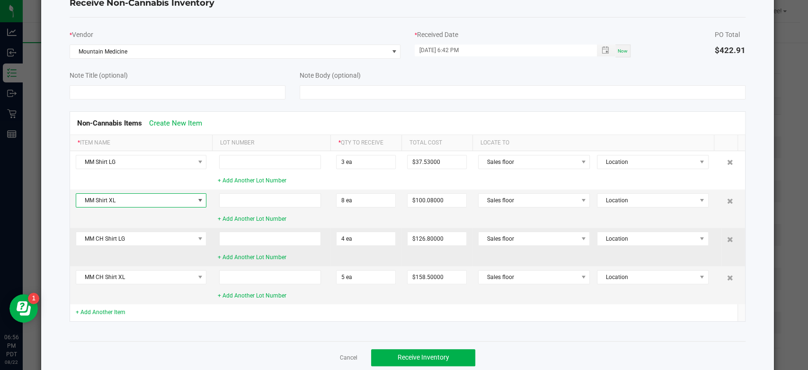
scroll to position [50, 0]
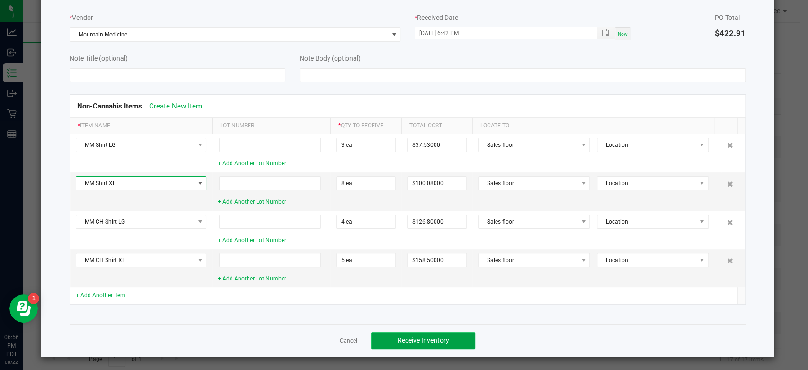
click at [420, 336] on span "Receive Inventory" at bounding box center [424, 340] width 52 height 8
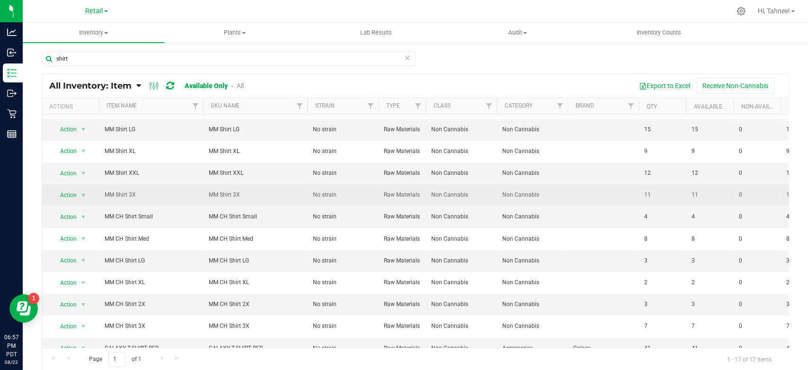
scroll to position [0, 0]
